Goal: Task Accomplishment & Management: Manage account settings

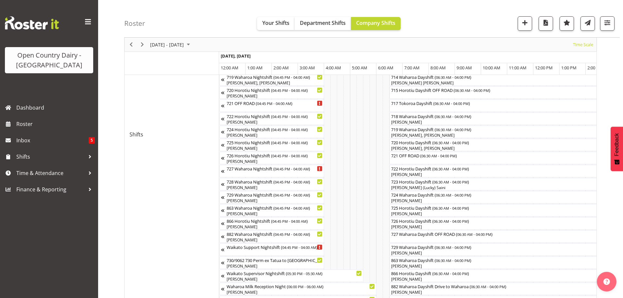
scroll to position [0, 3489]
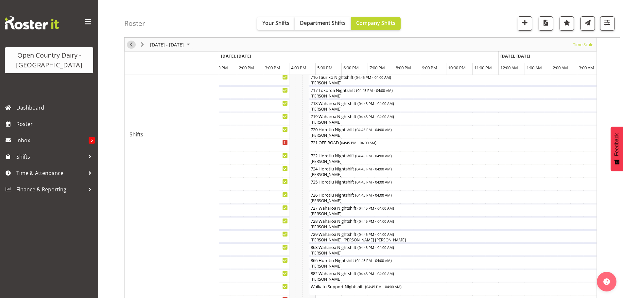
click at [130, 45] on span "Previous" at bounding box center [131, 45] width 8 height 8
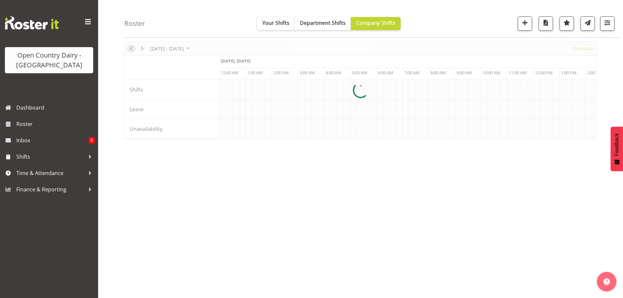
scroll to position [26, 0]
click at [197, 48] on div at bounding box center [360, 90] width 473 height 98
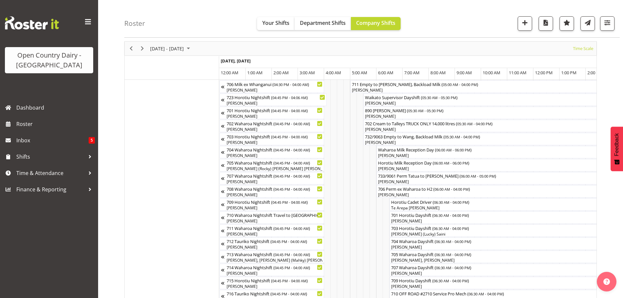
click at [192, 48] on span "August 18 - 24, 2025" at bounding box center [188, 48] width 8 height 8
click at [199, 86] on span "1" at bounding box center [199, 87] width 10 height 10
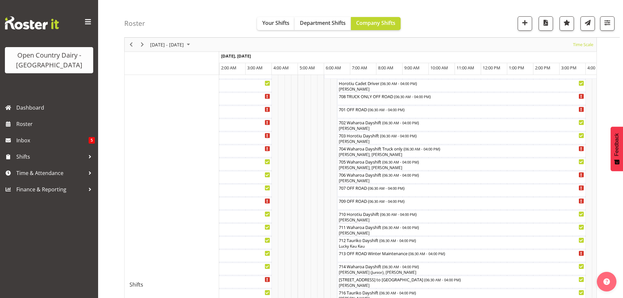
scroll to position [144, 0]
click at [192, 44] on span "Jul 28 - Aug 03, 2025" at bounding box center [188, 45] width 8 height 8
click at [204, 60] on span "previous month" at bounding box center [206, 61] width 11 height 12
click at [205, 59] on span "previous month" at bounding box center [206, 61] width 11 height 12
click at [220, 59] on span "next month" at bounding box center [218, 61] width 11 height 12
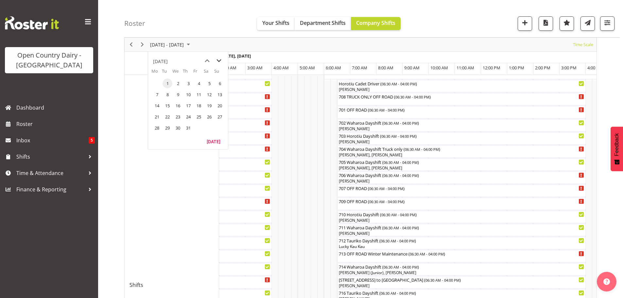
click at [220, 59] on span "next month" at bounding box center [218, 61] width 11 height 12
click at [189, 128] on span "28" at bounding box center [189, 128] width 10 height 10
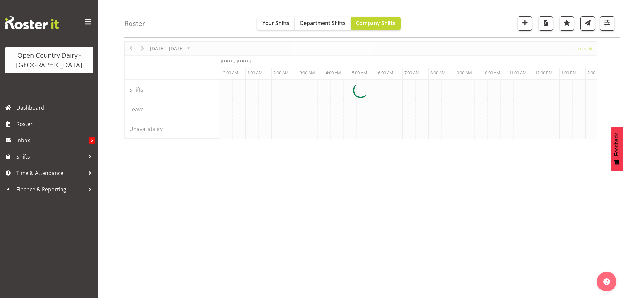
scroll to position [0, 1884]
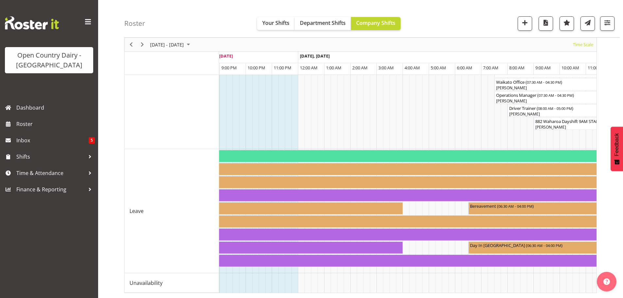
scroll to position [0, 2476]
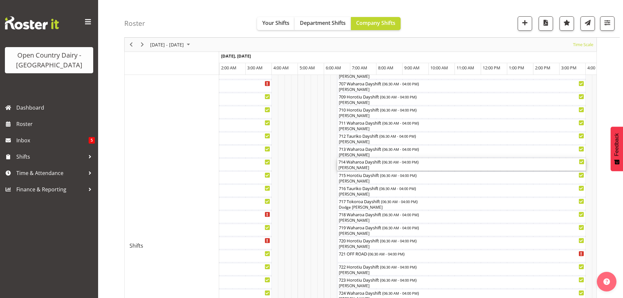
click at [372, 167] on div "[PERSON_NAME]" at bounding box center [462, 168] width 246 height 6
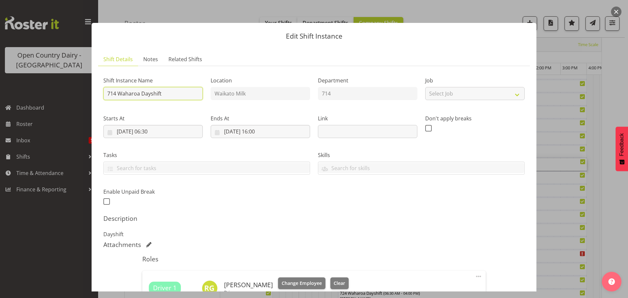
click at [178, 96] on input "714 Waharoa Dayshift" at bounding box center [152, 93] width 99 height 13
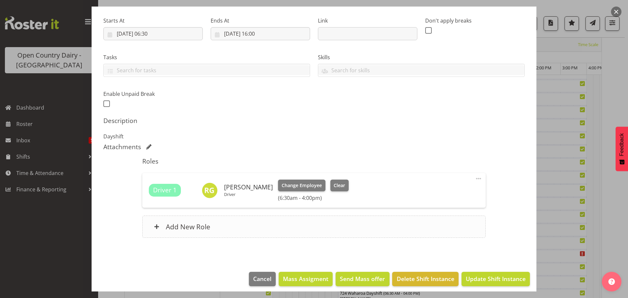
scroll to position [102, 0]
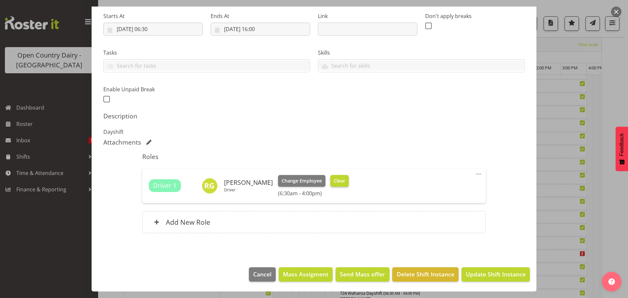
type input "714 OFF ROAD #2714 Service Proformance Diesel, Please deliver"
click at [335, 179] on span "Clear" at bounding box center [339, 180] width 11 height 7
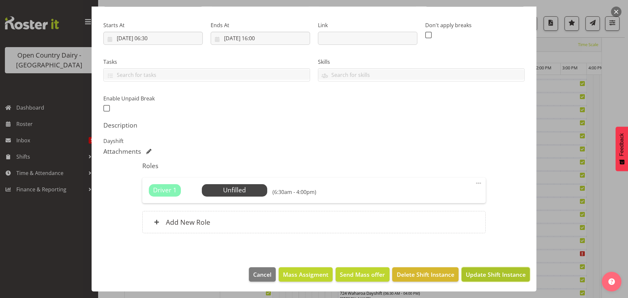
click at [488, 275] on span "Update Shift Instance" at bounding box center [496, 274] width 60 height 9
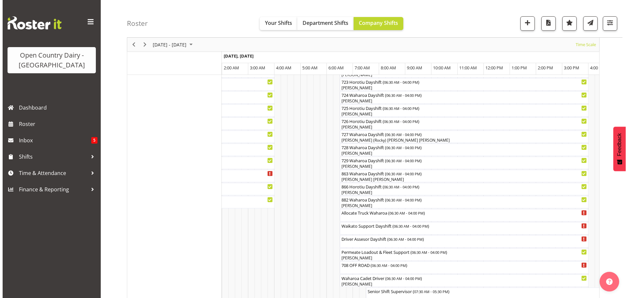
scroll to position [385, 0]
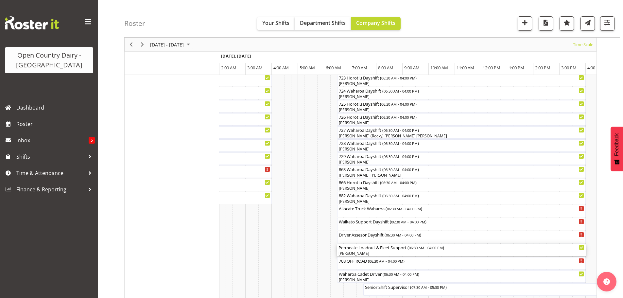
click at [380, 253] on div "[PERSON_NAME]" at bounding box center [462, 254] width 246 height 6
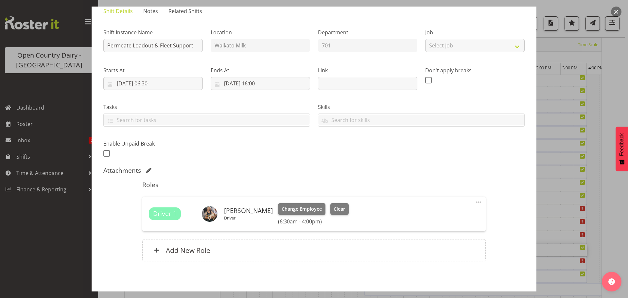
scroll to position [76, 0]
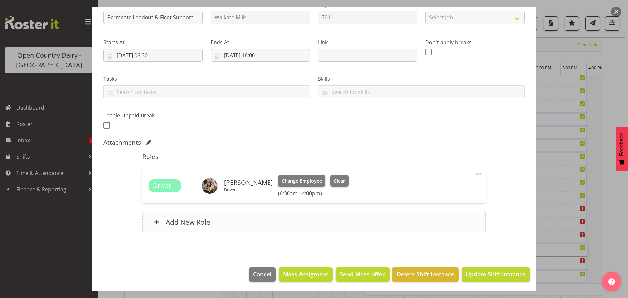
click at [192, 224] on h6 "Add New Role" at bounding box center [188, 222] width 44 height 9
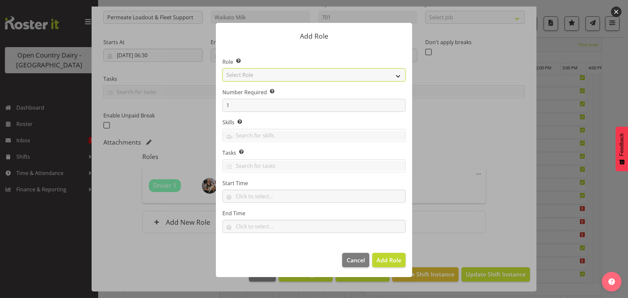
click at [287, 75] on select "Select Role Cadet Driver Crew Leader Driver Driver Buddy Driver Assessor Dayshi…" at bounding box center [313, 74] width 183 height 13
select select "1166"
click at [222, 68] on select "Select Role Cadet Driver Crew Leader Driver Driver Buddy Driver Assessor Dayshi…" at bounding box center [313, 74] width 183 height 13
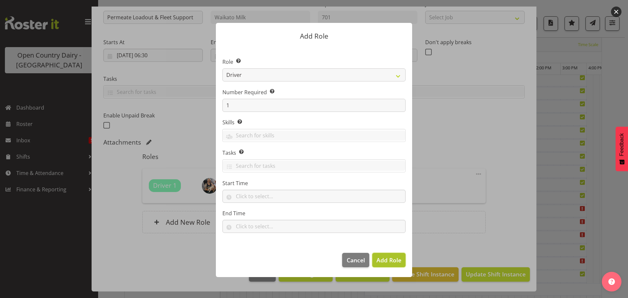
click at [382, 258] on span "Add Role" at bounding box center [388, 260] width 25 height 8
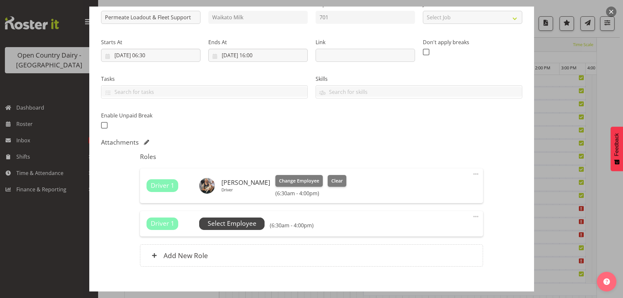
click at [240, 219] on span "Select Employee" at bounding box center [232, 223] width 49 height 9
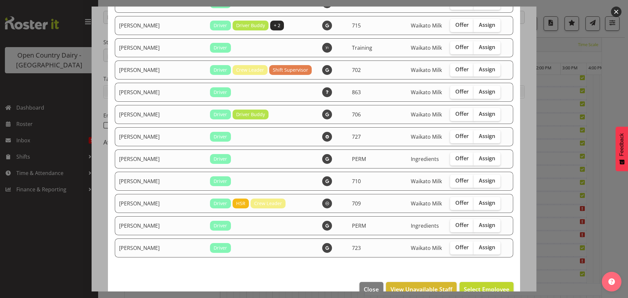
scroll to position [458, 0]
click at [479, 136] on span "Assign" at bounding box center [487, 135] width 16 height 7
click at [476, 136] on input "Assign" at bounding box center [476, 136] width 4 height 4
checkbox input "true"
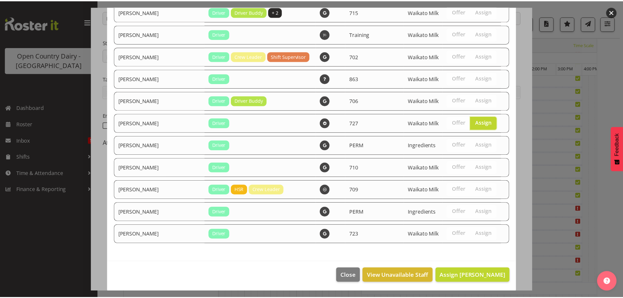
scroll to position [472, 0]
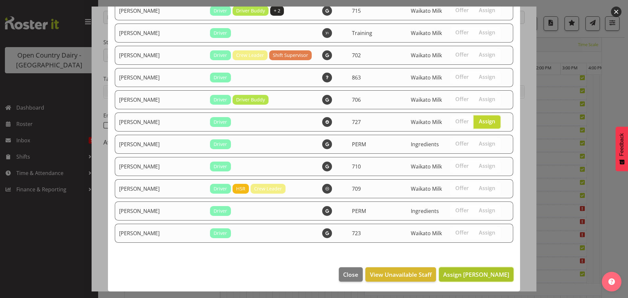
click at [471, 272] on span "Assign Rhys Greener" at bounding box center [476, 275] width 66 height 8
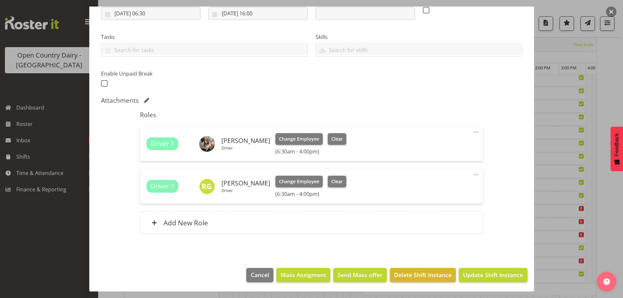
scroll to position [119, 0]
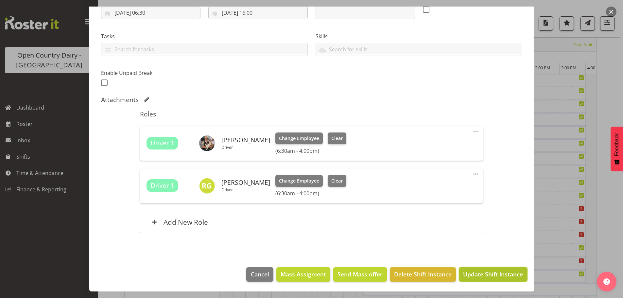
click at [476, 274] on span "Update Shift Instance" at bounding box center [493, 274] width 60 height 9
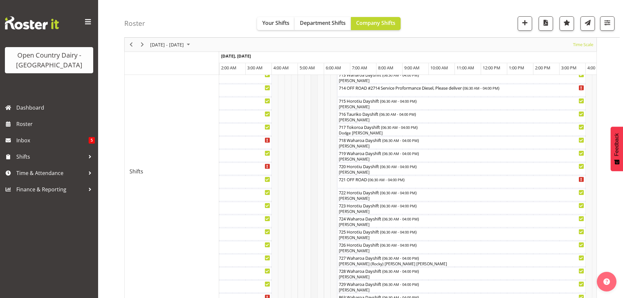
scroll to position [254, 0]
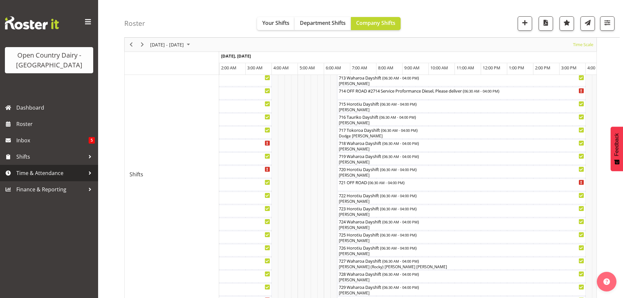
click at [32, 174] on span "Time & Attendance" at bounding box center [50, 173] width 69 height 10
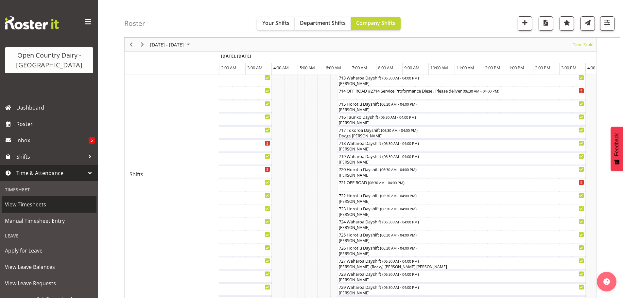
click at [26, 203] on span "View Timesheets" at bounding box center [49, 205] width 88 height 10
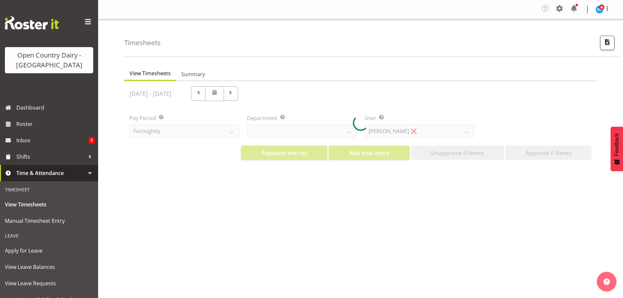
select select "733"
select select "7414"
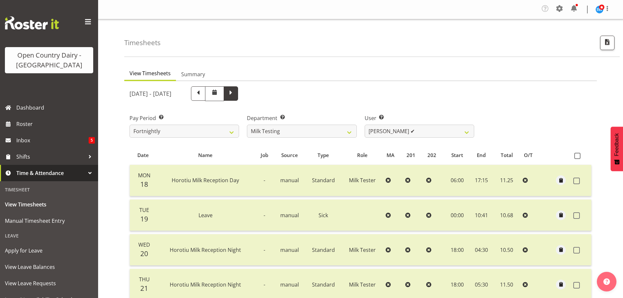
click at [235, 93] on span at bounding box center [231, 93] width 9 height 9
select select
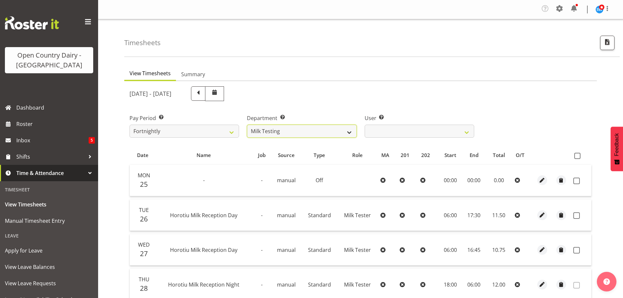
click at [350, 130] on select "701 702 703 704 705 706 707 708 709 710 711 712 713 714 715 716 717 718 719 720" at bounding box center [302, 131] width 110 height 13
select select "822"
click at [247, 125] on select "701 702 703 704 705 706 707 708 709 710 711 712 713 714 715 716 717 718 719 720" at bounding box center [302, 131] width 110 height 13
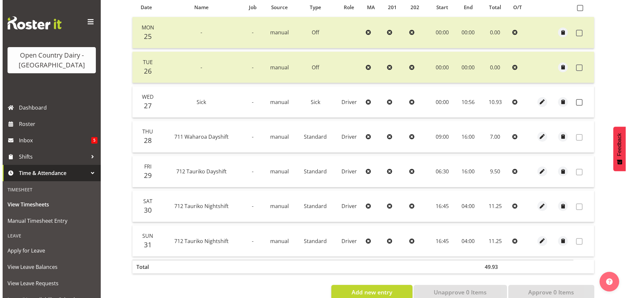
scroll to position [164, 0]
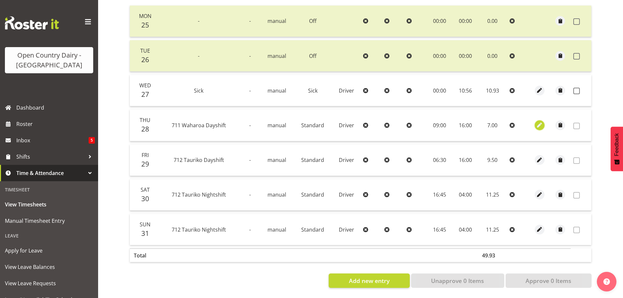
click at [540, 121] on span "button" at bounding box center [540, 125] width 8 height 8
select select "Standard"
select select "832"
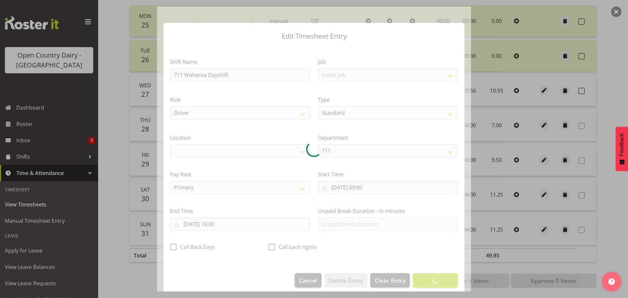
select select "1054"
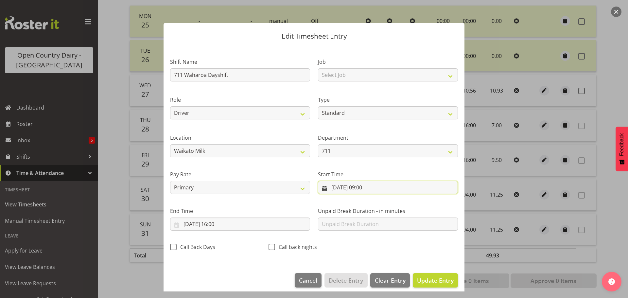
click at [362, 187] on input "28/08/2025, 09:00" at bounding box center [388, 187] width 140 height 13
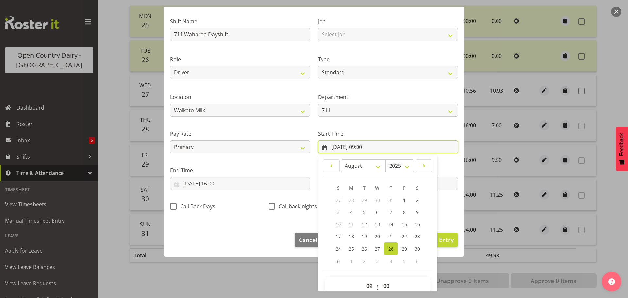
scroll to position [52, 0]
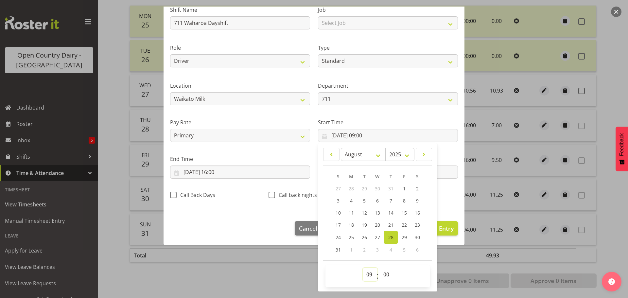
drag, startPoint x: 366, startPoint y: 273, endPoint x: 366, endPoint y: 269, distance: 3.9
click at [366, 273] on select "00 01 02 03 04 05 06 07 08 09 10 11 12 13 14 15 16 17 18 19 20 21 22 23" at bounding box center [370, 274] width 15 height 13
select select "6"
click at [363, 268] on select "00 01 02 03 04 05 06 07 08 09 10 11 12 13 14 15 16 17 18 19 20 21 22 23" at bounding box center [370, 274] width 15 height 13
type input "28/08/2025, 06:00"
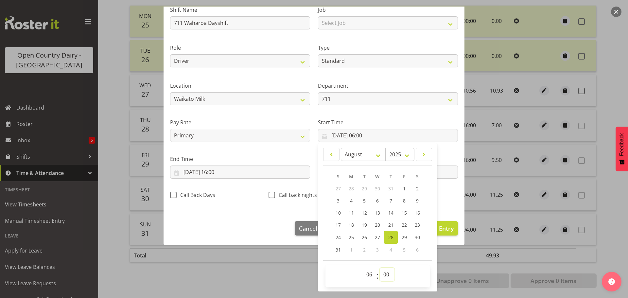
click at [384, 274] on select "00 01 02 03 04 05 06 07 08 09 10 11 12 13 14 15 16 17 18 19 20 21 22 23 24 25 2…" at bounding box center [387, 274] width 15 height 13
select select "30"
click at [380, 268] on select "00 01 02 03 04 05 06 07 08 09 10 11 12 13 14 15 16 17 18 19 20 21 22 23 24 25 2…" at bounding box center [387, 274] width 15 height 13
type input "28/08/2025, 06:30"
click at [220, 173] on input "28/08/2025, 16:00" at bounding box center [240, 172] width 140 height 13
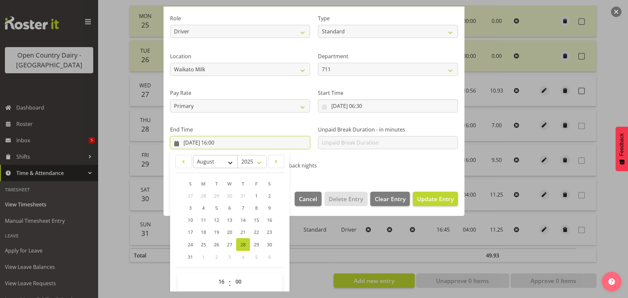
scroll to position [89, 0]
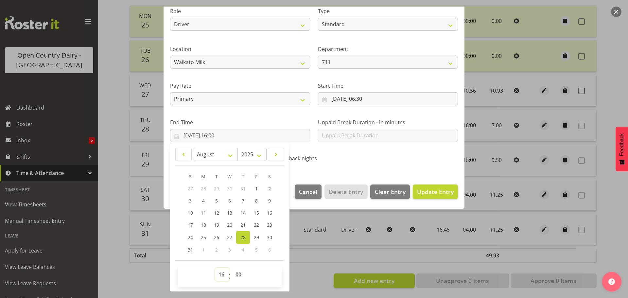
click at [221, 274] on select "00 01 02 03 04 05 06 07 08 09 10 11 12 13 14 15 16 17 18 19 20 21 22 23" at bounding box center [222, 274] width 15 height 13
select select "17"
click at [215, 268] on select "00 01 02 03 04 05 06 07 08 09 10 11 12 13 14 15 16 17 18 19 20 21 22 23" at bounding box center [222, 274] width 15 height 13
type input "28/08/2025, 17:00"
click at [422, 191] on span "Update Entry" at bounding box center [435, 192] width 37 height 8
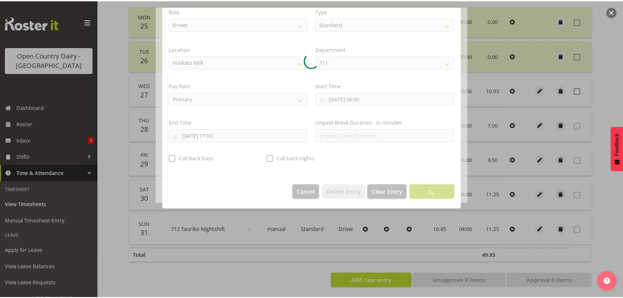
scroll to position [6, 0]
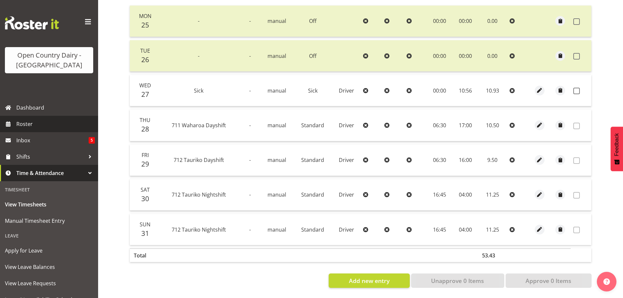
click at [29, 123] on span "Roster" at bounding box center [55, 124] width 79 height 10
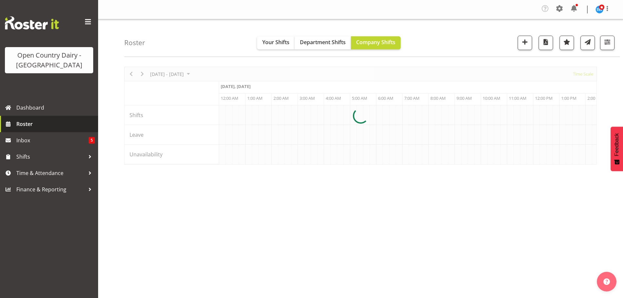
scroll to position [0, 1884]
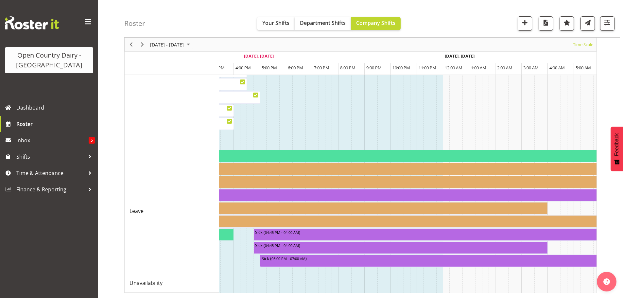
scroll to position [0, 2340]
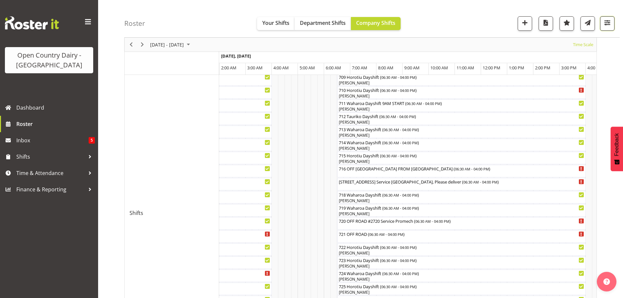
click at [605, 23] on span "button" at bounding box center [607, 22] width 9 height 9
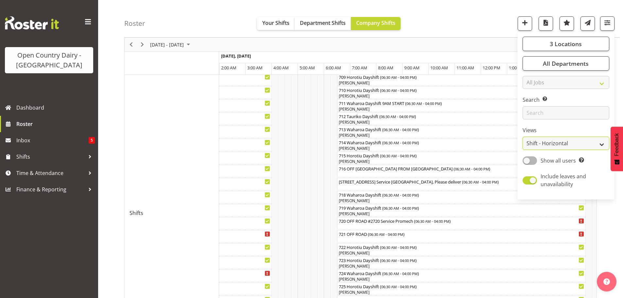
click at [557, 143] on select "Staff Role Shift - Horizontal Shift - Vertical Staff - Location" at bounding box center [566, 143] width 87 height 13
select select "staff"
click at [523, 137] on select "Staff Role Shift - Horizontal Shift - Vertical Staff - Location" at bounding box center [566, 143] width 87 height 13
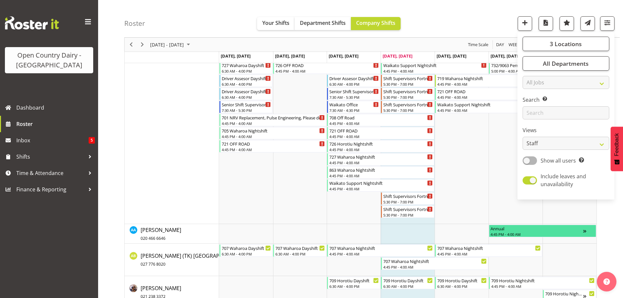
click at [451, 6] on div "Roster Your Shifts Department Shifts Company Shifts 3 Locations Clear Ingredien…" at bounding box center [372, 19] width 496 height 38
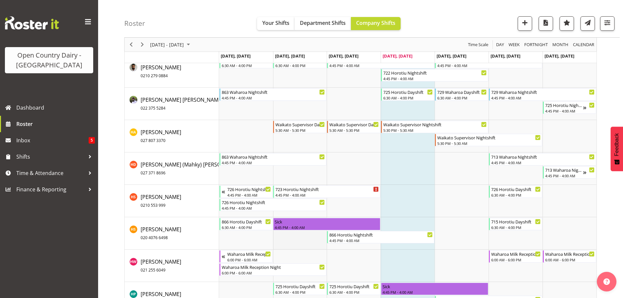
scroll to position [2113, 0]
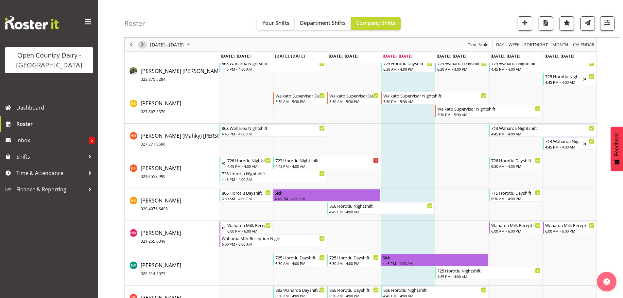
click at [143, 44] on span "Next" at bounding box center [142, 45] width 8 height 8
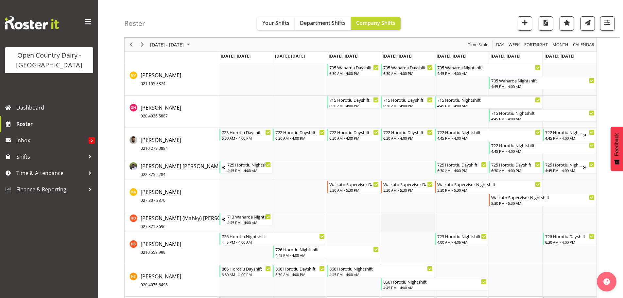
scroll to position [1950, 0]
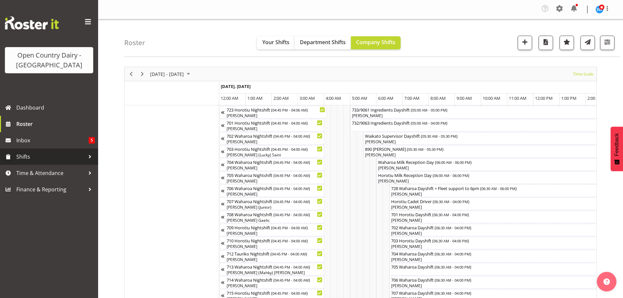
drag, startPoint x: 0, startPoint y: 0, endPoint x: 23, endPoint y: 157, distance: 159.0
click at [23, 157] on span "Shifts" at bounding box center [50, 157] width 69 height 10
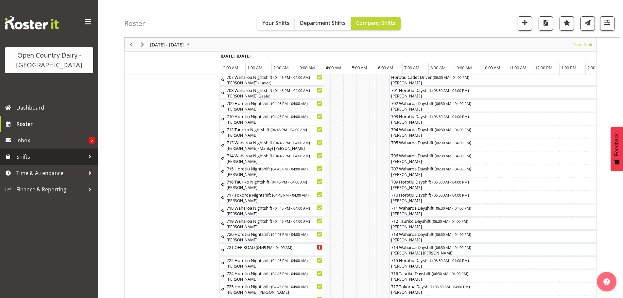
scroll to position [0, 2793]
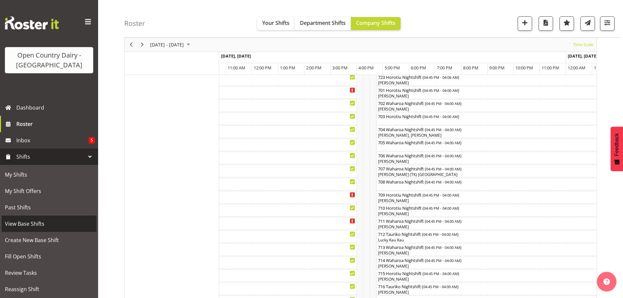
click at [40, 222] on span "View Base Shifts" at bounding box center [49, 224] width 88 height 10
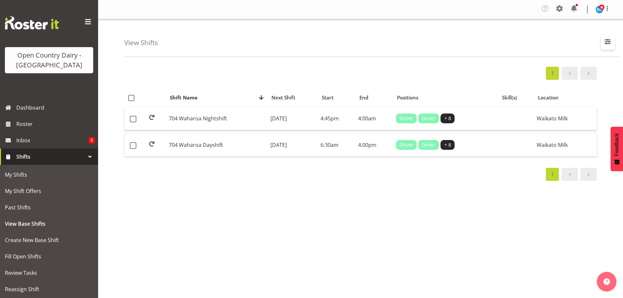
click at [607, 41] on span "button" at bounding box center [607, 41] width 9 height 9
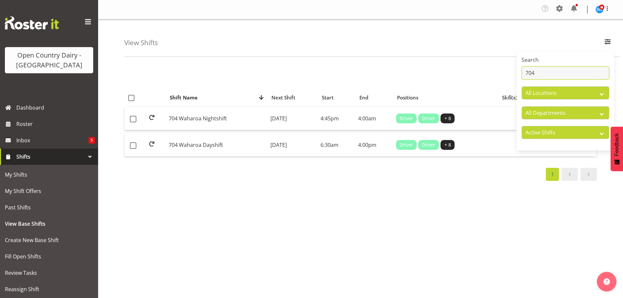
click at [549, 72] on input "704" at bounding box center [566, 72] width 88 height 13
type input "7"
type input "713"
click at [214, 144] on td "713 Waharoa Dayshift" at bounding box center [217, 144] width 102 height 23
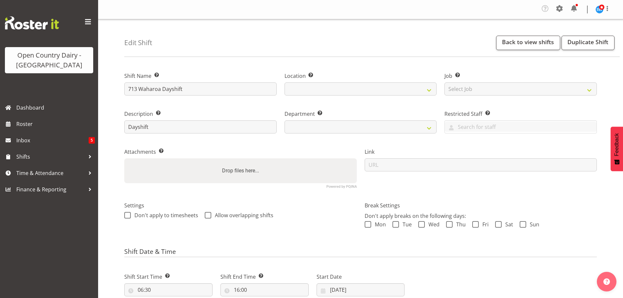
select select
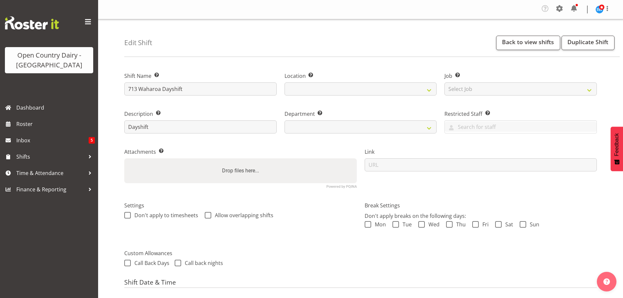
select select
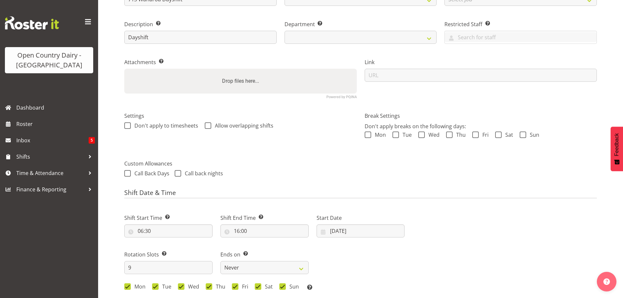
scroll to position [131, 0]
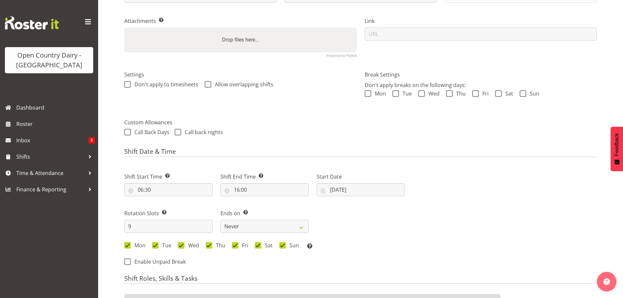
select select
select select "1054"
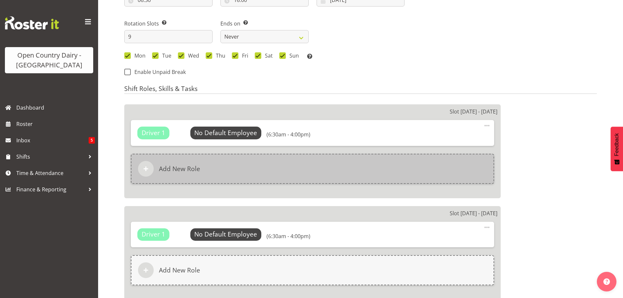
select select
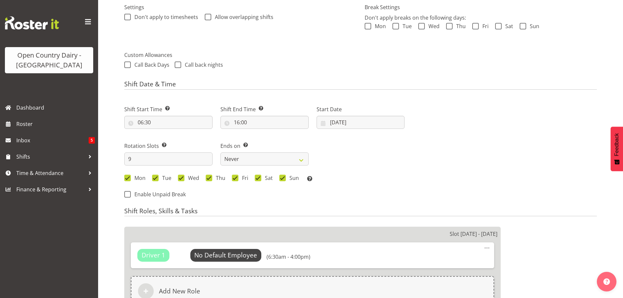
scroll to position [196, 0]
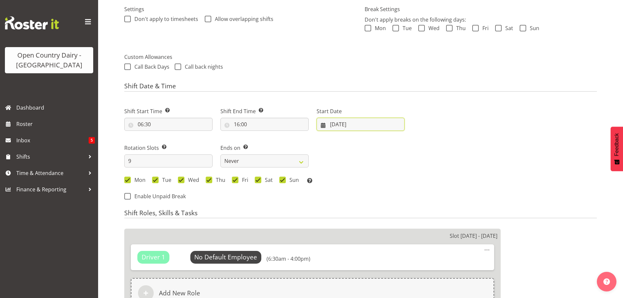
click at [340, 124] on input "[DATE]" at bounding box center [361, 124] width 88 height 13
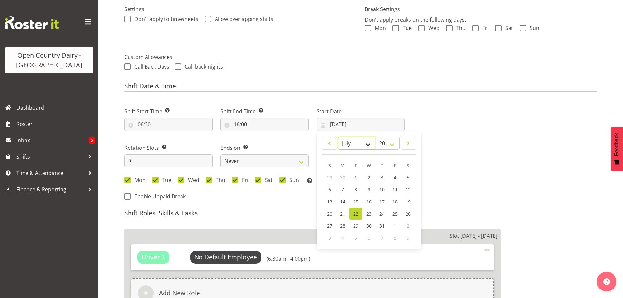
click at [369, 141] on select "January February March April May June July August September October November De…" at bounding box center [357, 143] width 38 height 13
select select "8"
click at [338, 137] on select "January February March April May June July August September October November De…" at bounding box center [357, 143] width 38 height 13
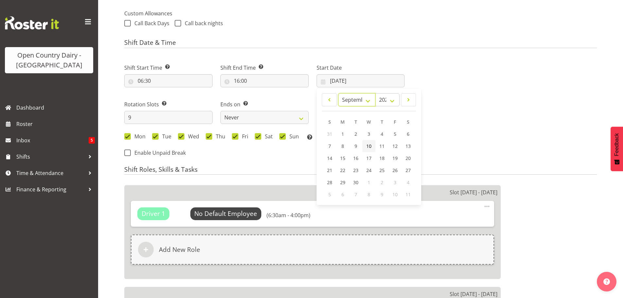
scroll to position [294, 0]
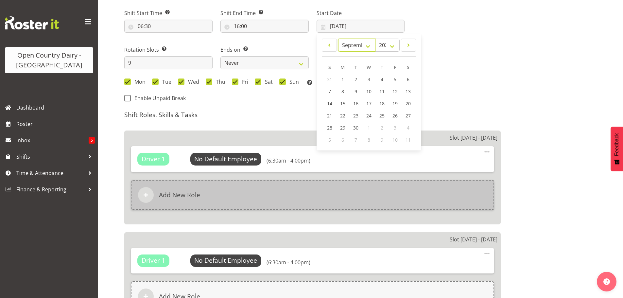
select select "716"
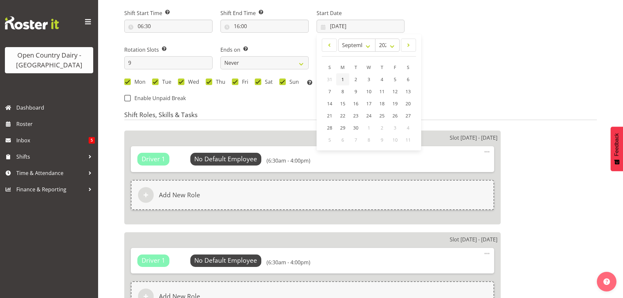
click at [341, 79] on span "1" at bounding box center [342, 79] width 3 height 6
type input "[DATE]"
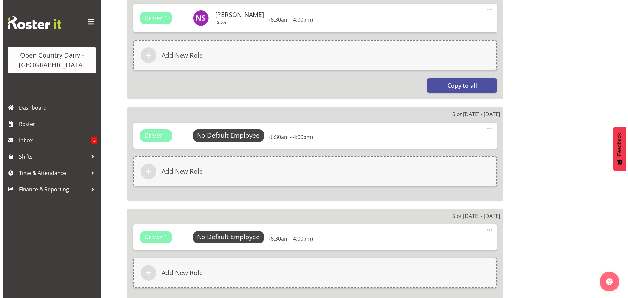
scroll to position [752, 0]
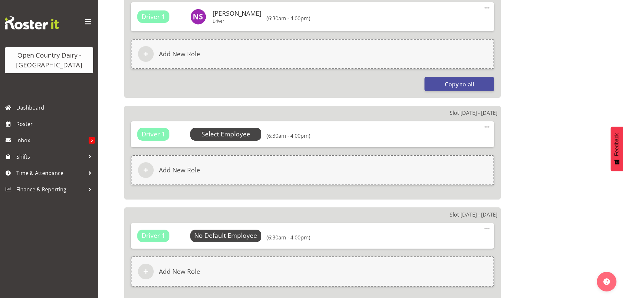
click at [226, 135] on span "Select Employee" at bounding box center [225, 134] width 49 height 9
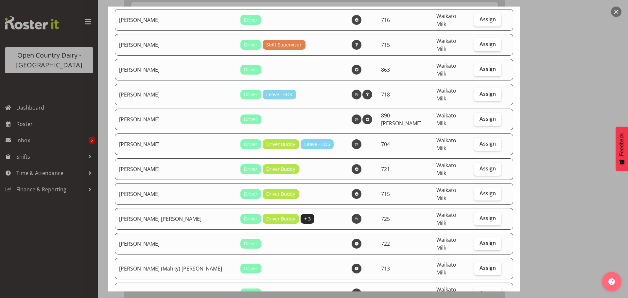
scroll to position [1210, 0]
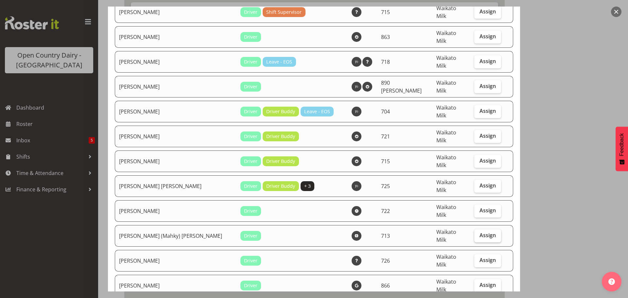
click at [480, 232] on span "Assign" at bounding box center [488, 235] width 16 height 7
click at [477, 233] on input "Assign" at bounding box center [476, 235] width 4 height 4
checkbox input "true"
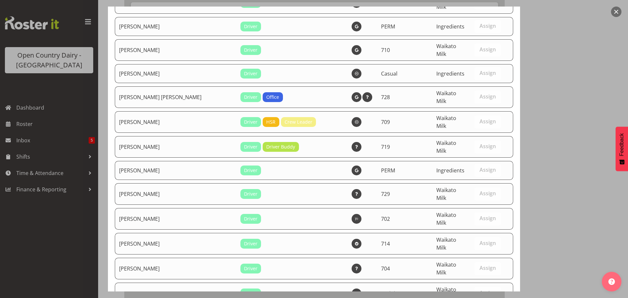
scroll to position [2741, 0]
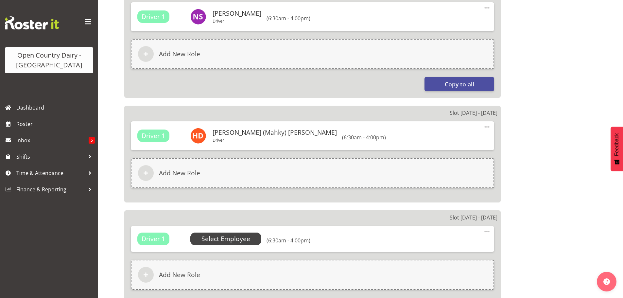
click at [226, 238] on span "Select Employee" at bounding box center [225, 238] width 49 height 9
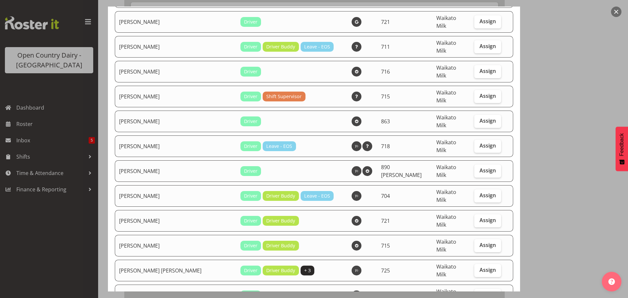
scroll to position [1145, 0]
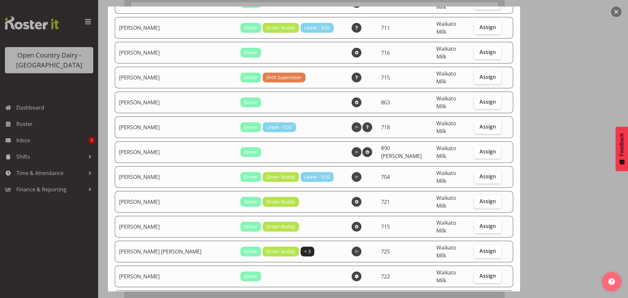
click at [481, 297] on span "Assign" at bounding box center [488, 300] width 16 height 7
click at [479, 298] on input "Assign" at bounding box center [476, 301] width 4 height 4
checkbox input "true"
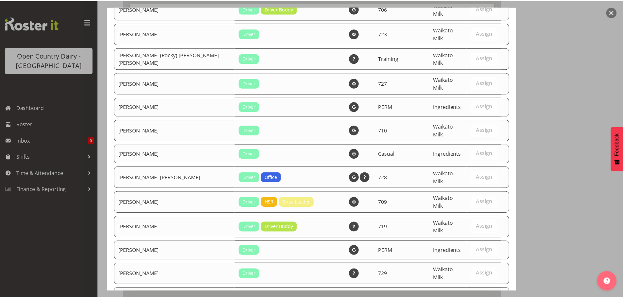
scroll to position [2741, 0]
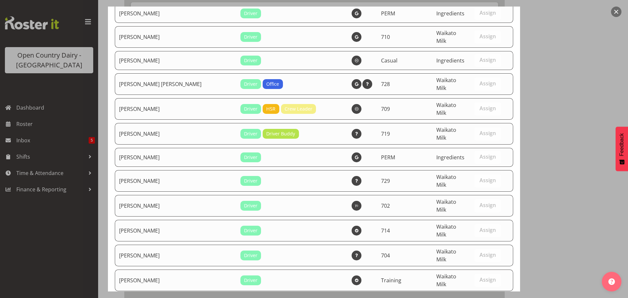
drag, startPoint x: 396, startPoint y: 274, endPoint x: 396, endPoint y: 271, distance: 3.7
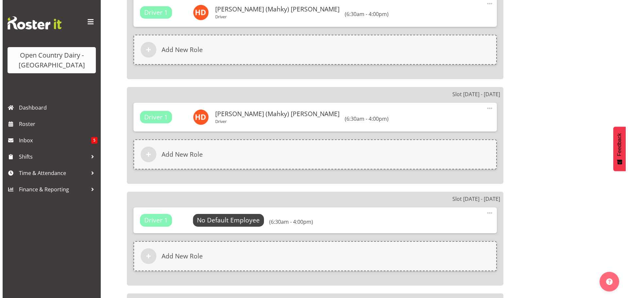
scroll to position [883, 0]
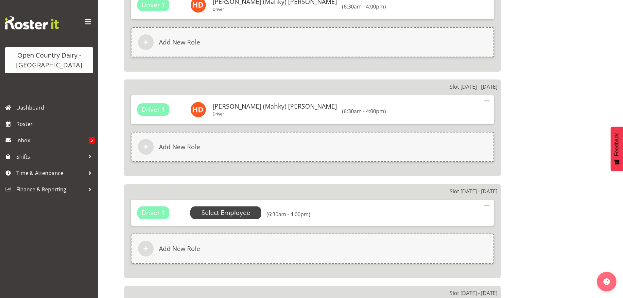
click at [236, 213] on span "Select Employee" at bounding box center [225, 212] width 49 height 9
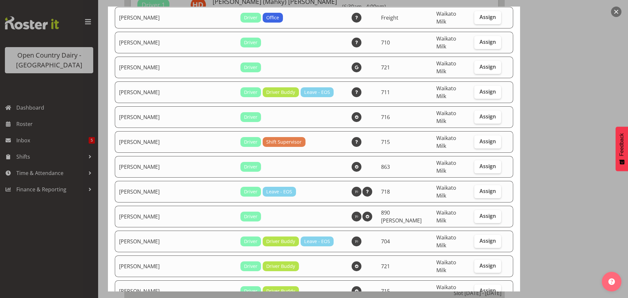
scroll to position [1112, 0]
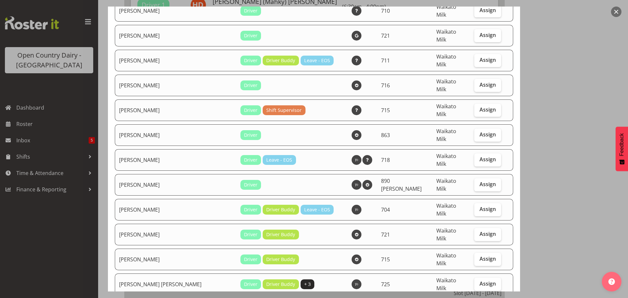
checkbox input "true"
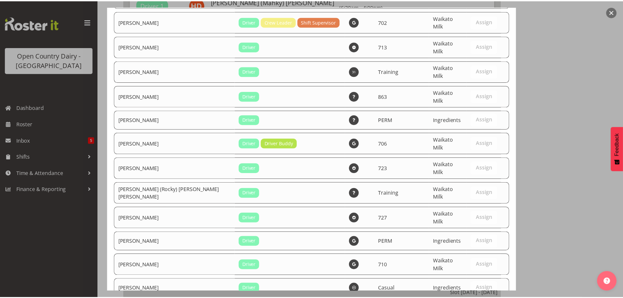
scroll to position [2741, 0]
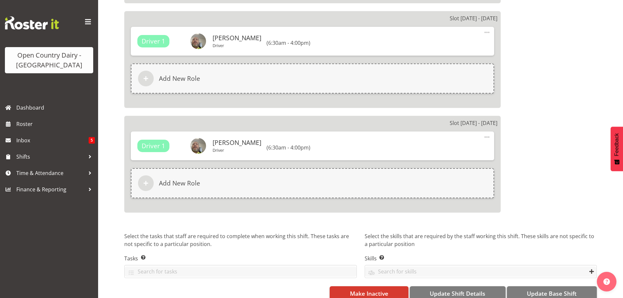
scroll to position [1173, 0]
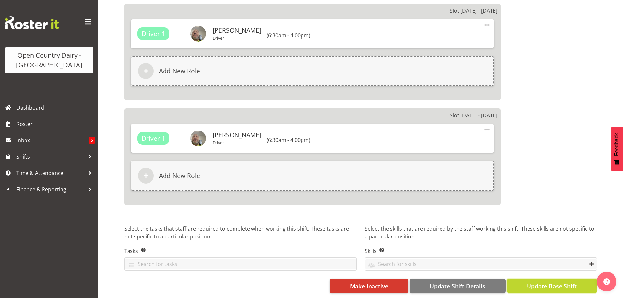
click at [538, 282] on span "Update Base Shift" at bounding box center [552, 286] width 50 height 9
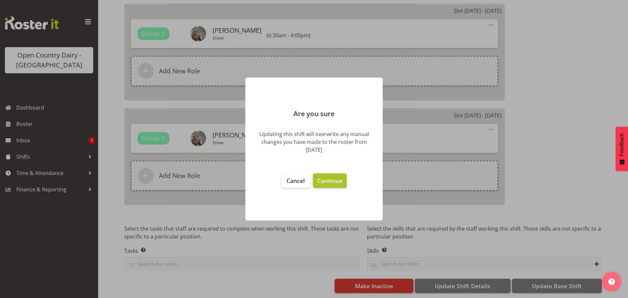
click at [332, 180] on span "Continue" at bounding box center [329, 181] width 25 height 8
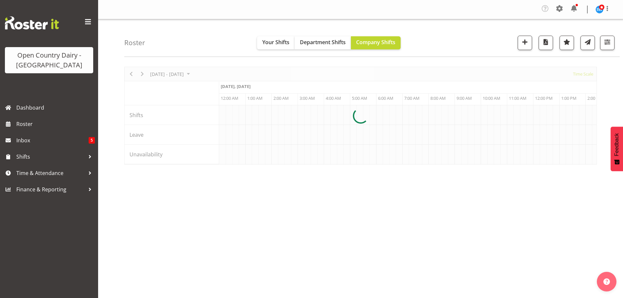
scroll to position [26, 0]
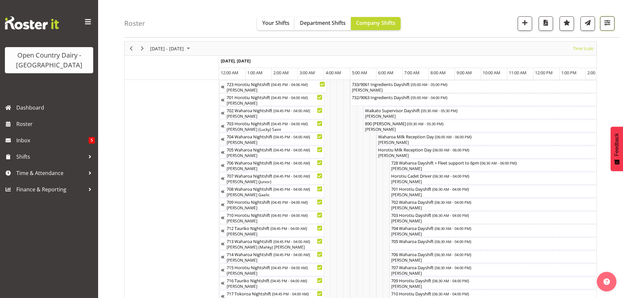
click at [608, 23] on span "button" at bounding box center [607, 22] width 9 height 9
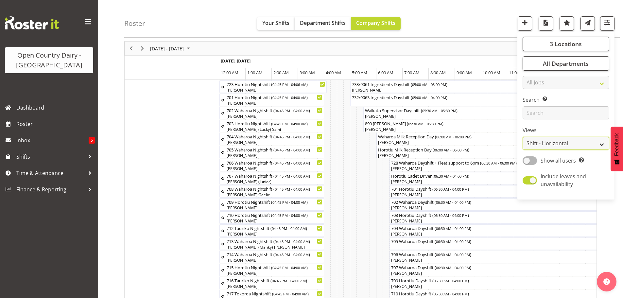
click at [567, 142] on select "Staff Role Shift - Horizontal Shift - Vertical Staff - Location" at bounding box center [566, 143] width 87 height 13
click at [523, 137] on select "Staff Role Shift - Horizontal Shift - Vertical Staff - Location" at bounding box center [566, 143] width 87 height 13
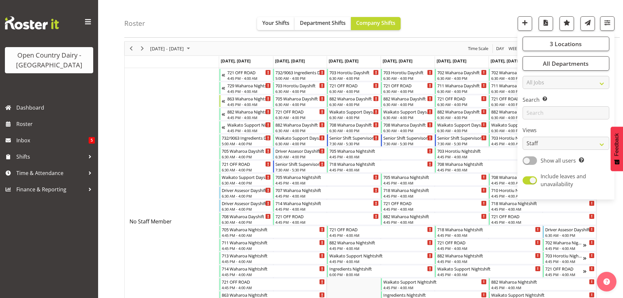
click at [474, 9] on div "Roster Your Shifts Department Shifts Company Shifts 3 Locations Clear Ingredien…" at bounding box center [372, 19] width 496 height 38
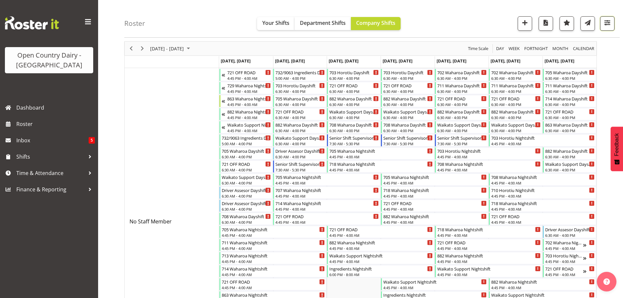
click at [607, 22] on span "button" at bounding box center [607, 22] width 9 height 9
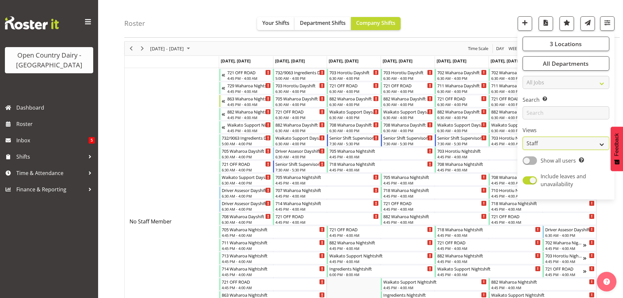
click at [584, 143] on select "Staff Role Shift - Horizontal Shift - Vertical Staff - Location" at bounding box center [566, 143] width 87 height 13
select select "shiftH"
click at [523, 137] on select "Staff Role Shift - Horizontal Shift - Vertical Staff - Location" at bounding box center [566, 143] width 87 height 13
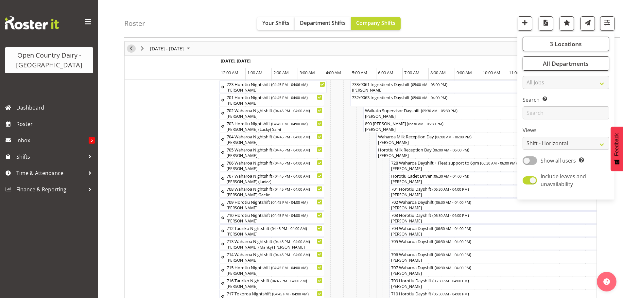
click at [131, 47] on span "Previous" at bounding box center [131, 48] width 8 height 8
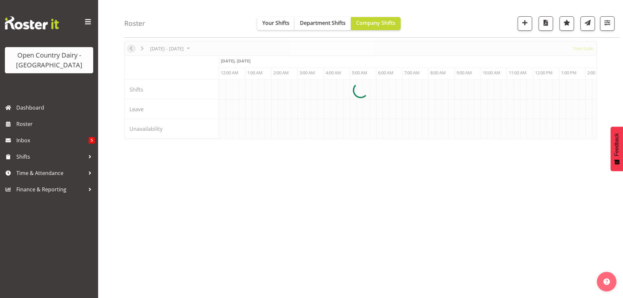
scroll to position [0, 1884]
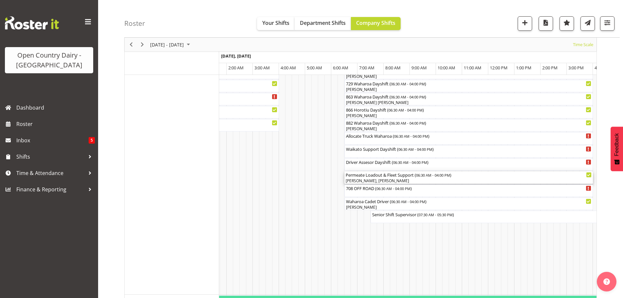
click at [410, 181] on div "Gavin Harvey, Rhys Greener" at bounding box center [469, 181] width 246 height 6
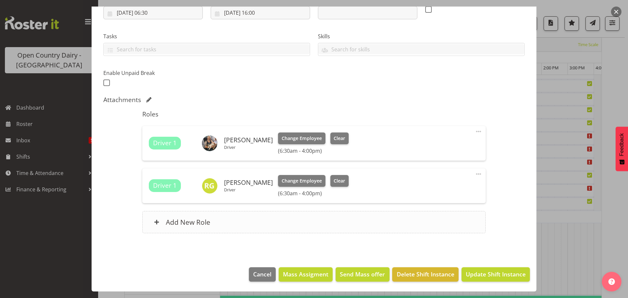
click at [181, 220] on h6 "Add New Role" at bounding box center [188, 222] width 44 height 9
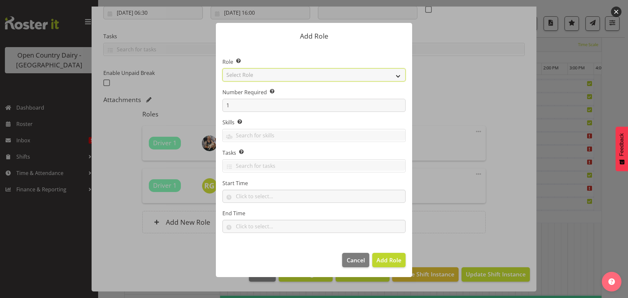
click at [304, 76] on select "Select Role Cadet Driver Crew Leader Driver Driver Buddy Driver Assessor Dayshi…" at bounding box center [313, 74] width 183 height 13
select select "1166"
click at [222, 68] on select "Select Role Cadet Driver Crew Leader Driver Driver Buddy Driver Assessor Dayshi…" at bounding box center [313, 74] width 183 height 13
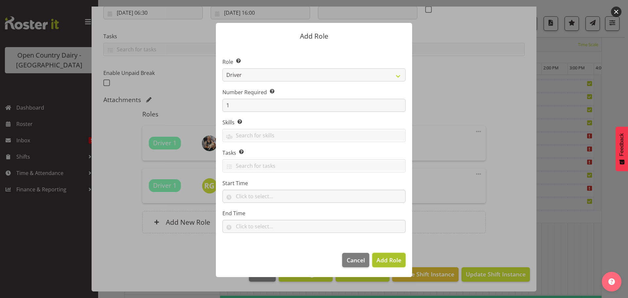
click at [384, 258] on span "Add Role" at bounding box center [388, 260] width 25 height 8
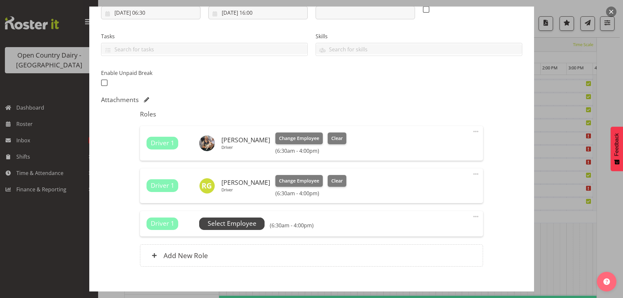
click at [231, 222] on span "Select Employee" at bounding box center [232, 223] width 49 height 9
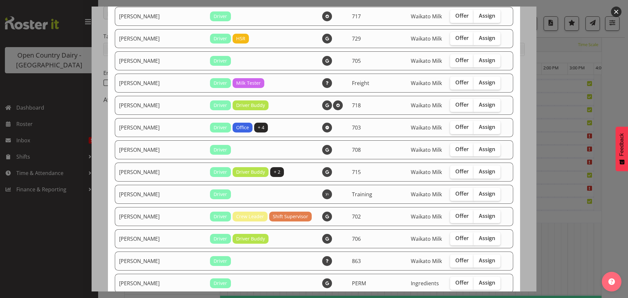
scroll to position [360, 0]
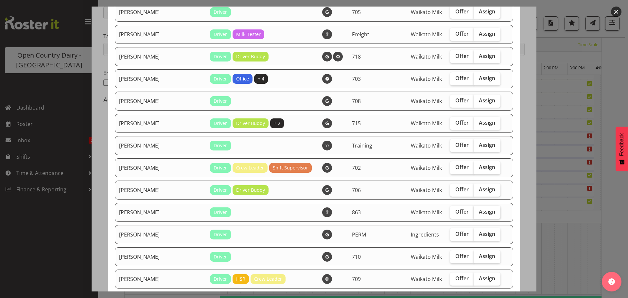
click at [479, 210] on span "Assign" at bounding box center [487, 211] width 16 height 7
click at [474, 210] on input "Assign" at bounding box center [476, 212] width 4 height 4
checkbox input "true"
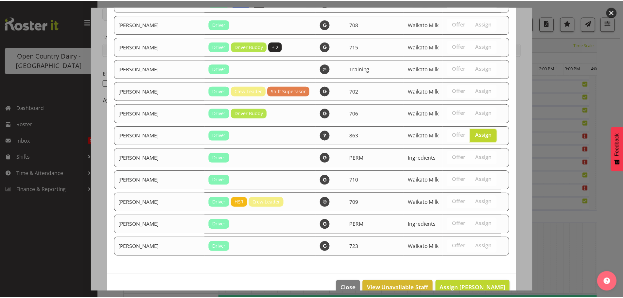
scroll to position [450, 0]
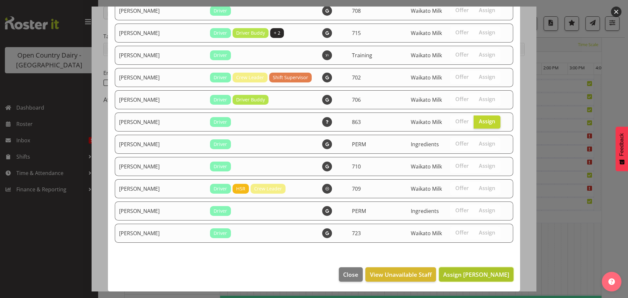
drag, startPoint x: 472, startPoint y: 272, endPoint x: 470, endPoint y: 268, distance: 4.4
click at [472, 272] on span "Assign Paul Bunyan" at bounding box center [476, 275] width 66 height 8
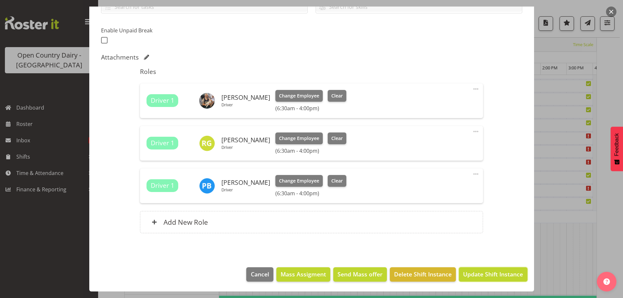
click at [481, 275] on span "Update Shift Instance" at bounding box center [493, 274] width 60 height 9
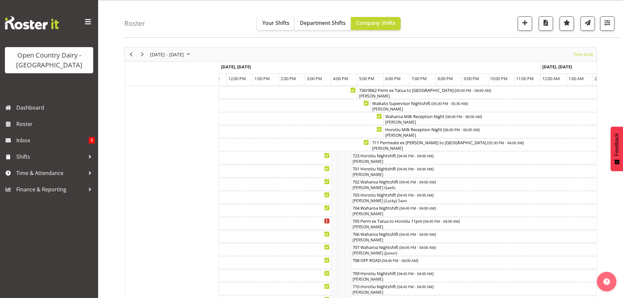
scroll to position [1, 0]
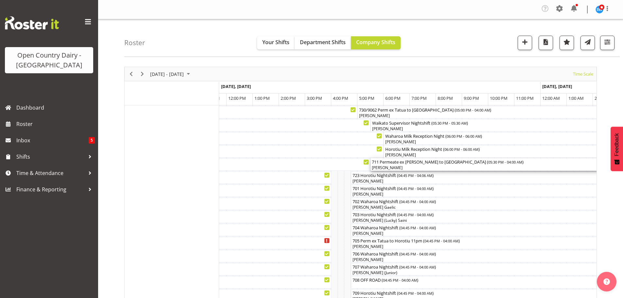
click at [417, 166] on div "[PERSON_NAME]" at bounding box center [508, 168] width 272 height 6
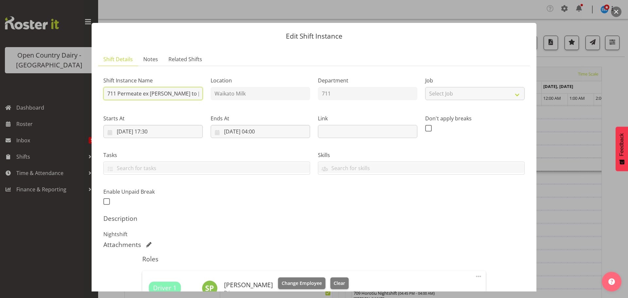
drag, startPoint x: 196, startPoint y: 93, endPoint x: 200, endPoint y: 93, distance: 4.3
click at [198, 93] on input "711 Permeate ex Tatua to Wanganui" at bounding box center [152, 93] width 99 height 13
type input "711 Waharoa Nightshift"
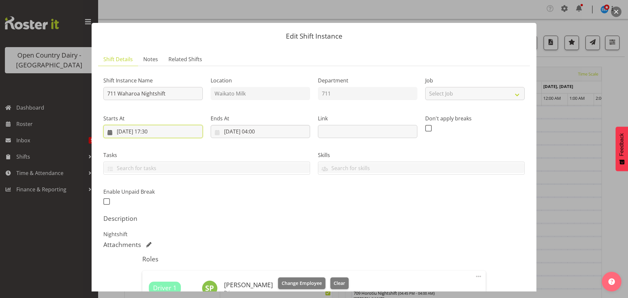
click at [157, 131] on input "30/08/2025, 17:30" at bounding box center [152, 131] width 99 height 13
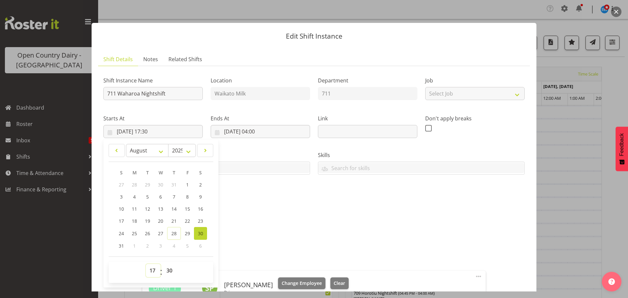
click at [151, 271] on select "00 01 02 03 04 05 06 07 08 09 10 11 12 13 14 15 16 17 18 19 20 21 22 23" at bounding box center [153, 270] width 15 height 13
select select "16"
click at [146, 264] on select "00 01 02 03 04 05 06 07 08 09 10 11 12 13 14 15 16 17 18 19 20 21 22 23" at bounding box center [153, 270] width 15 height 13
type input "30/08/2025, 16:30"
click at [170, 271] on select "00 01 02 03 04 05 06 07 08 09 10 11 12 13 14 15 16 17 18 19 20 21 22 23 24 25 2…" at bounding box center [170, 270] width 15 height 13
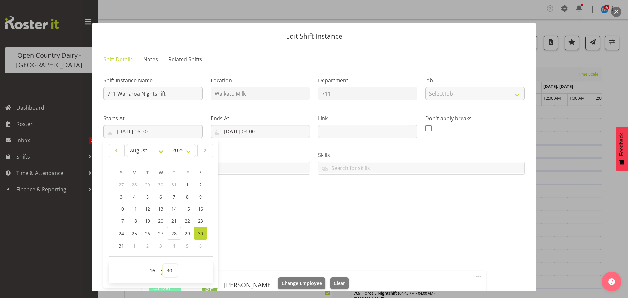
select select "45"
click at [163, 264] on select "00 01 02 03 04 05 06 07 08 09 10 11 12 13 14 15 16 17 18 19 20 21 22 23 24 25 2…" at bounding box center [170, 270] width 15 height 13
type input "30/08/2025, 16:45"
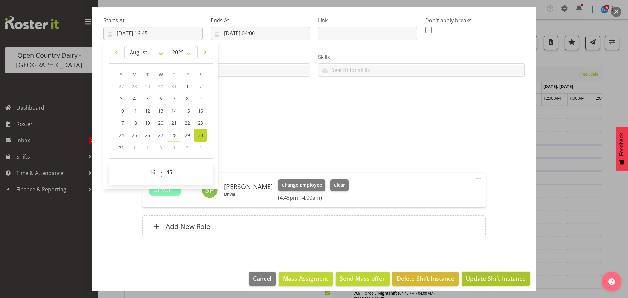
click at [495, 276] on span "Update Shift Instance" at bounding box center [496, 278] width 60 height 9
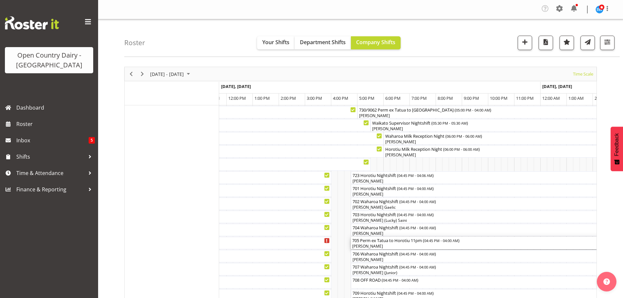
click at [388, 244] on div "[PERSON_NAME]" at bounding box center [498, 246] width 292 height 6
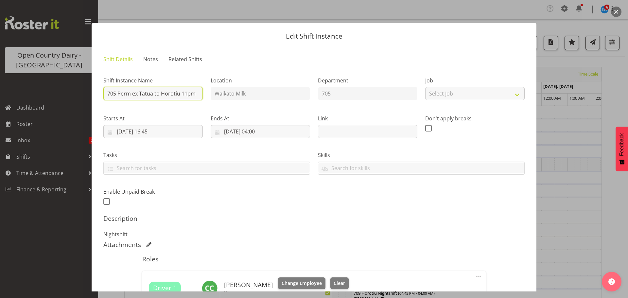
click at [185, 93] on input "705 Perm ex Tatua to Horotiu 11pm" at bounding box center [152, 93] width 99 height 13
type input "705 Perm ex Tatua to Horotiu 10pm"
click at [248, 195] on div "Shift Instance Name 705 Perm ex Tatua to Horotiu 10pm Location Waikato Milk Dep…" at bounding box center [313, 138] width 429 height 143
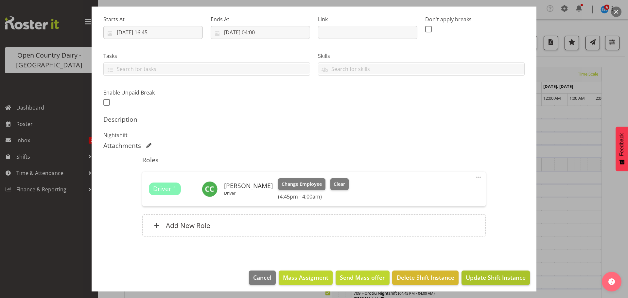
click at [474, 273] on span "Update Shift Instance" at bounding box center [496, 277] width 60 height 9
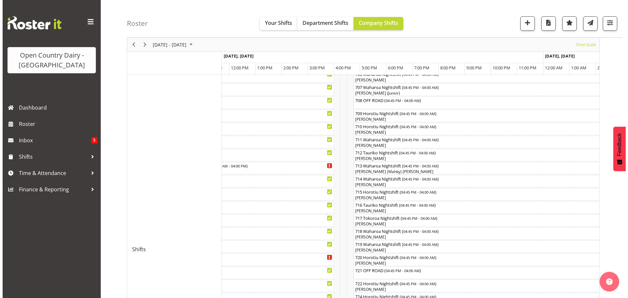
scroll to position [196, 0]
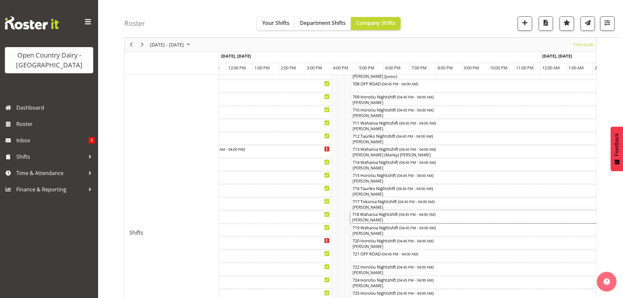
click at [389, 220] on div "[PERSON_NAME]" at bounding box center [498, 220] width 292 height 6
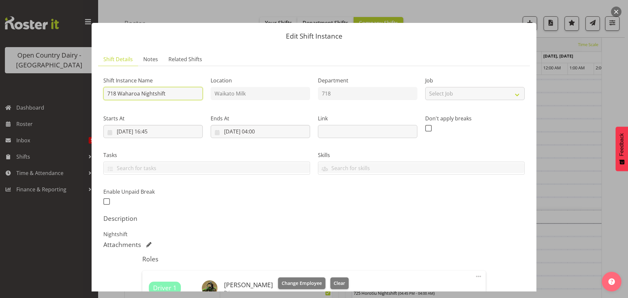
click at [176, 93] on input "718 Waharoa Nightshift" at bounding box center [152, 93] width 99 height 13
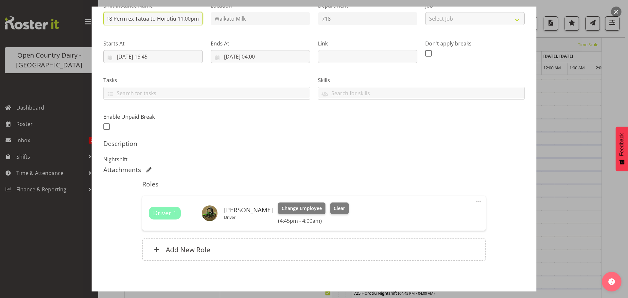
scroll to position [102, 0]
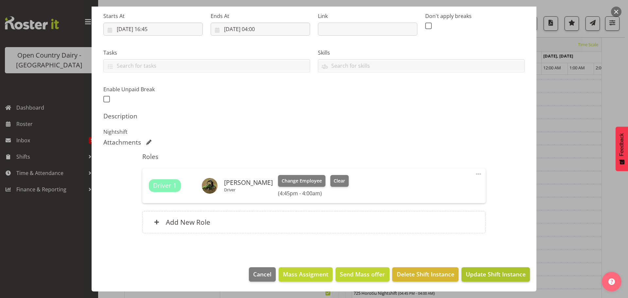
type input "718 Perm ex Tatua to Horotiu 11.00pm"
click at [488, 272] on span "Update Shift Instance" at bounding box center [496, 274] width 60 height 9
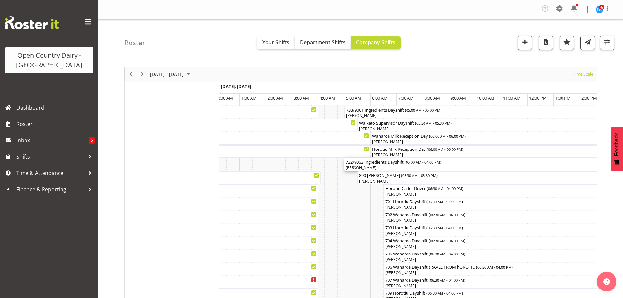
click at [383, 165] on div "732/9063 Ingredients Dayshift ( 05:00 AM - 04:00 PM )" at bounding box center [488, 161] width 285 height 7
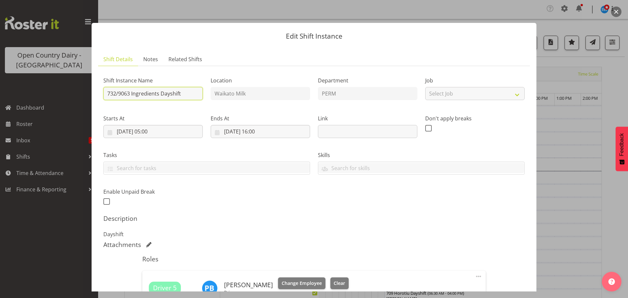
click at [182, 92] on input "732/9063 Ingredients Dayshift" at bounding box center [152, 93] width 99 height 13
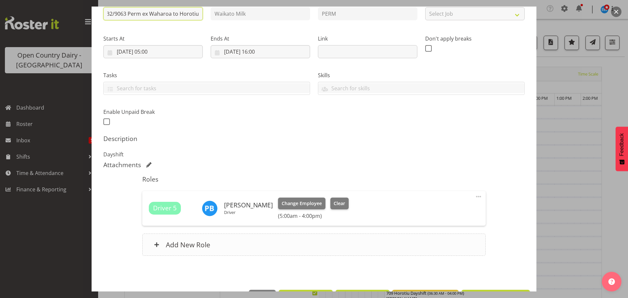
scroll to position [102, 0]
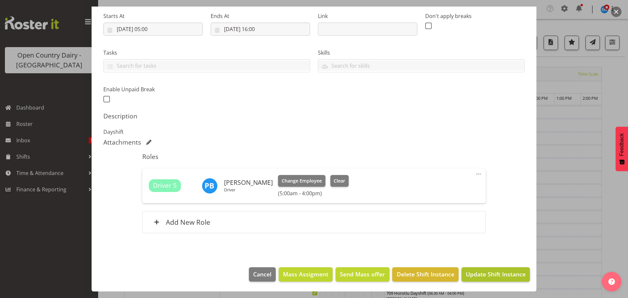
type input "732/9063 Perm ex Waharoa to Horotiu"
drag, startPoint x: 480, startPoint y: 271, endPoint x: 477, endPoint y: 266, distance: 6.0
click at [479, 271] on span "Update Shift Instance" at bounding box center [496, 274] width 60 height 9
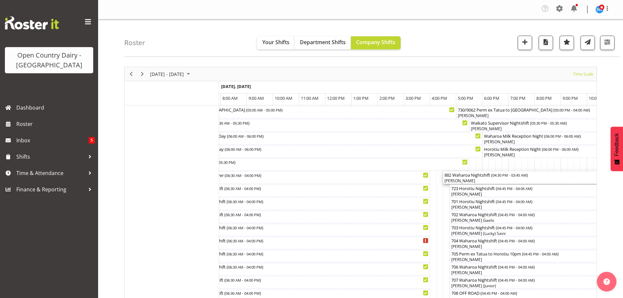
click at [484, 178] on div "[PERSON_NAME]" at bounding box center [591, 181] width 292 height 6
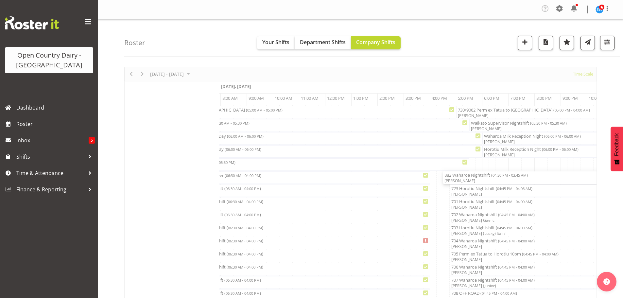
select select "7"
select select "2025"
select select "16"
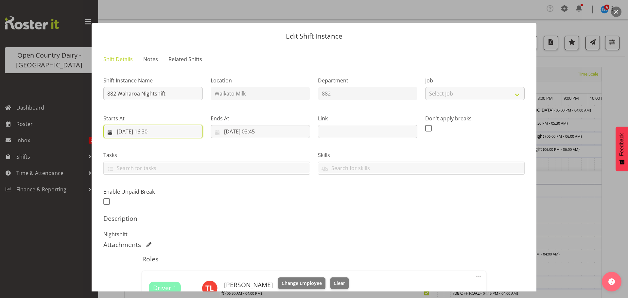
click at [151, 128] on input "30/08/2025, 16:30" at bounding box center [152, 131] width 99 height 13
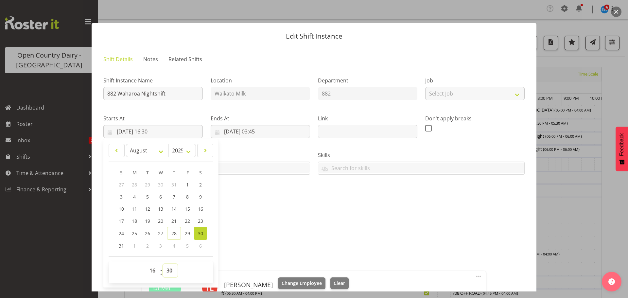
click at [169, 273] on select "00 01 02 03 04 05 06 07 08 09 10 11 12 13 14 15 16 17 18 19 20 21 22 23 24 25 2…" at bounding box center [170, 270] width 15 height 13
select select "45"
click at [163, 264] on select "00 01 02 03 04 05 06 07 08 09 10 11 12 13 14 15 16 17 18 19 20 21 22 23 24 25 2…" at bounding box center [170, 270] width 15 height 13
type input "30/08/2025, 16:45"
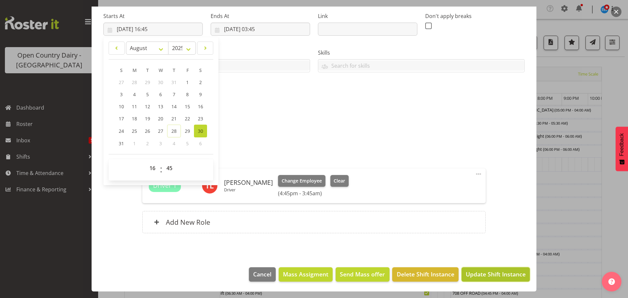
click at [486, 274] on span "Update Shift Instance" at bounding box center [496, 274] width 60 height 9
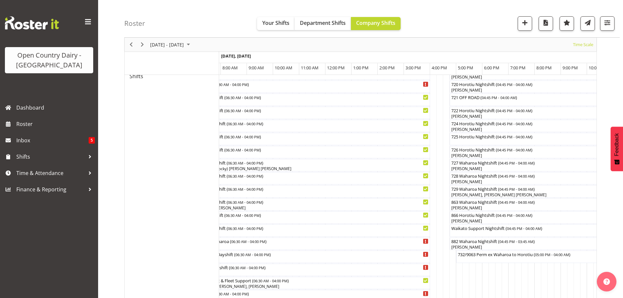
scroll to position [393, 0]
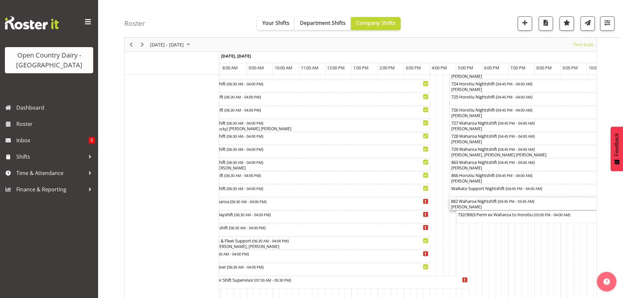
click at [495, 207] on div "[PERSON_NAME]" at bounding box center [593, 207] width 285 height 6
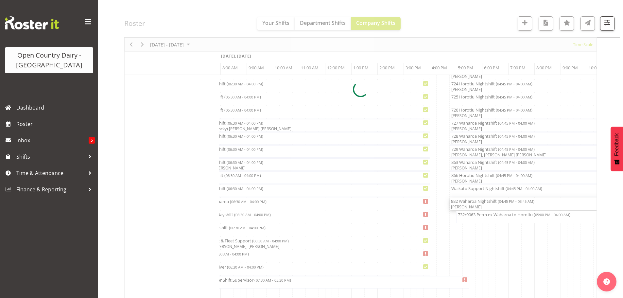
click at [358, 172] on div at bounding box center [360, 89] width 473 height 830
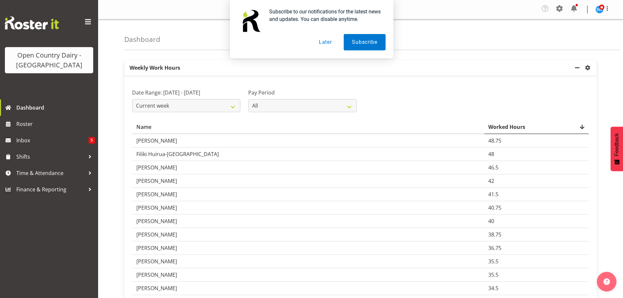
click at [324, 43] on button "Later" at bounding box center [325, 42] width 29 height 16
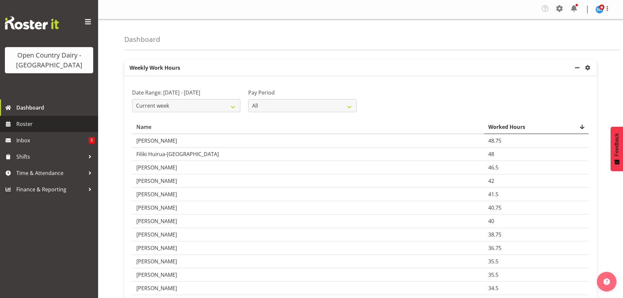
click at [22, 122] on span "Roster" at bounding box center [55, 124] width 79 height 10
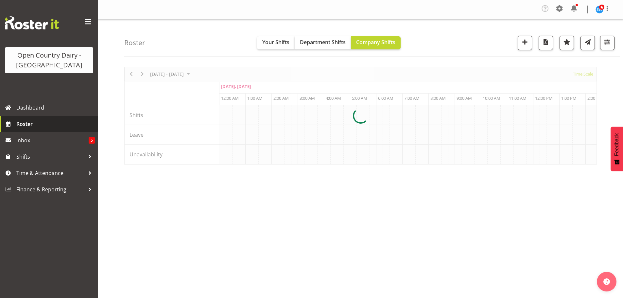
scroll to position [0, 1884]
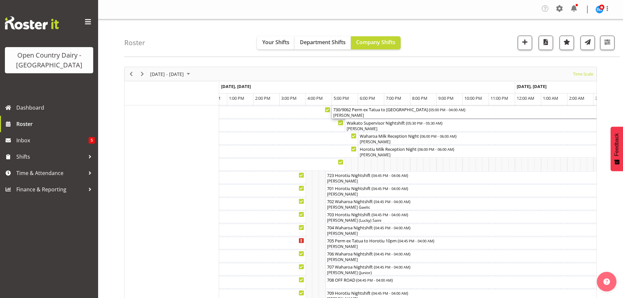
click at [387, 112] on div "730/9062 Perm ex Tatua to [GEOGRAPHIC_DATA] ( 05:00 PM - 04:00 AM )" at bounding box center [475, 109] width 285 height 7
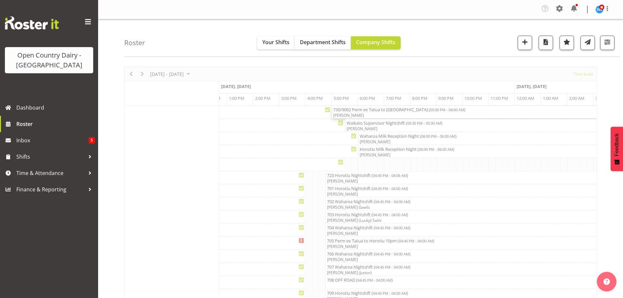
select select "7"
select select "2025"
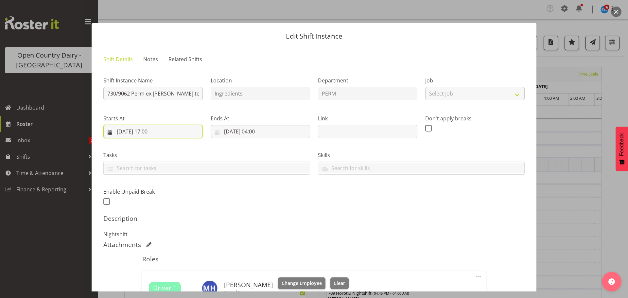
click at [155, 130] on input "[DATE] 17:00" at bounding box center [152, 131] width 99 height 13
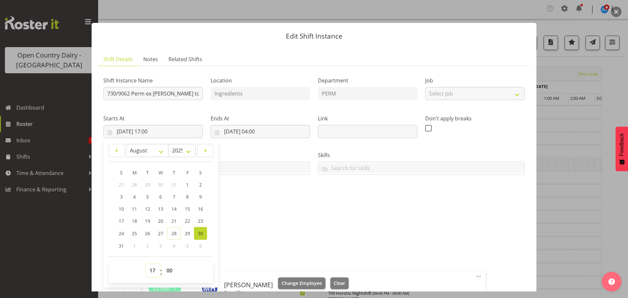
click at [151, 270] on select "00 01 02 03 04 05 06 07 08 09 10 11 12 13 14 15 16 17 18 19 20 21 22 23" at bounding box center [153, 270] width 15 height 13
select select "16"
click at [146, 264] on select "00 01 02 03 04 05 06 07 08 09 10 11 12 13 14 15 16 17 18 19 20 21 22 23" at bounding box center [153, 270] width 15 height 13
type input "[DATE] 16:00"
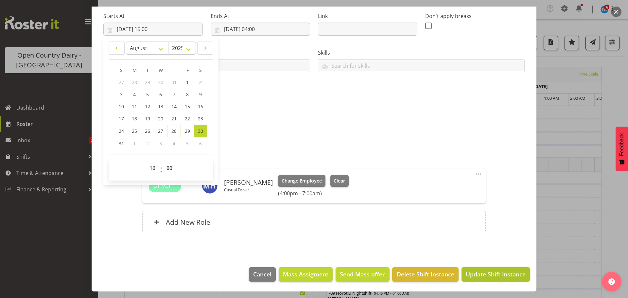
click at [483, 275] on span "Update Shift Instance" at bounding box center [496, 274] width 60 height 9
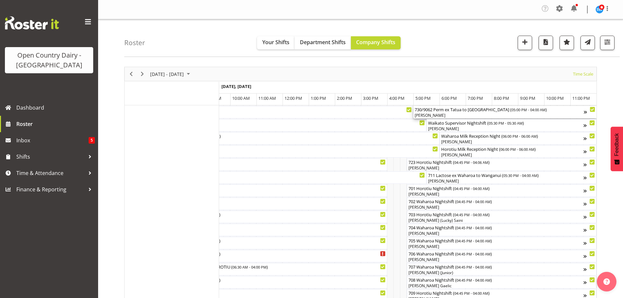
click at [458, 114] on div "[PERSON_NAME]" at bounding box center [499, 116] width 169 height 6
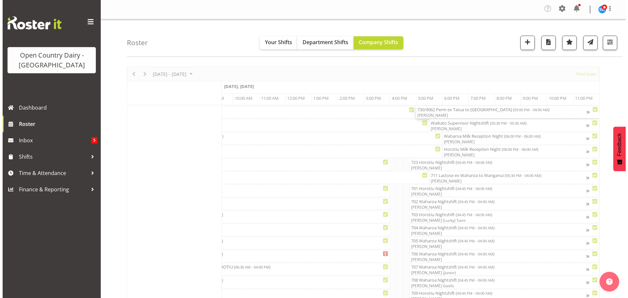
scroll to position [0, 4015]
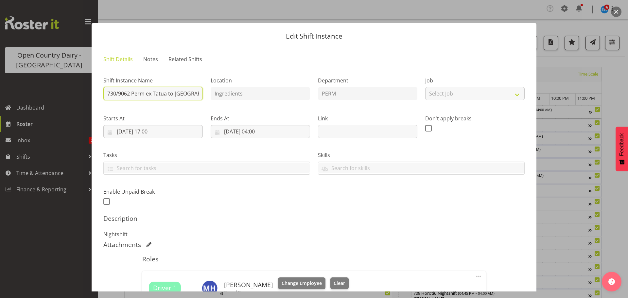
click at [194, 95] on input "730/9062 Perm ex Tatua to [GEOGRAPHIC_DATA]" at bounding box center [152, 93] width 99 height 13
click at [188, 93] on input "730/9062 Perm ex Tatua to nui" at bounding box center [152, 93] width 99 height 13
type input "730/9062"
click at [334, 283] on span "Clear" at bounding box center [339, 283] width 11 height 7
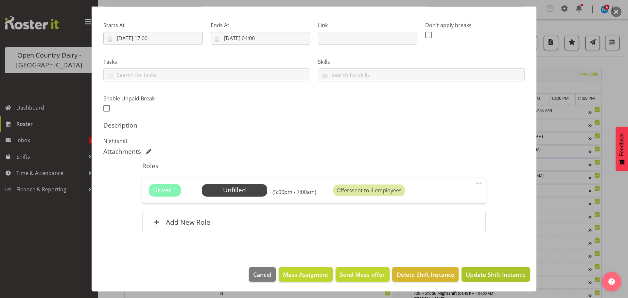
click at [483, 273] on span "Update Shift Instance" at bounding box center [496, 274] width 60 height 9
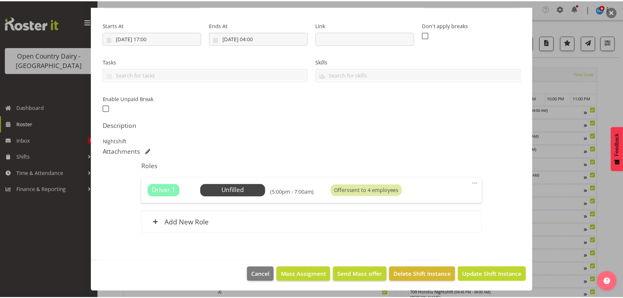
scroll to position [67, 0]
